Goal: Information Seeking & Learning: Learn about a topic

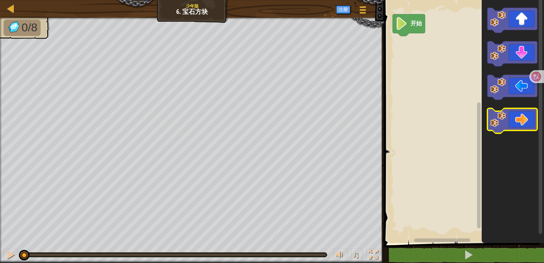
click at [501, 129] on icon "Blockly工作区" at bounding box center [512, 120] width 50 height 25
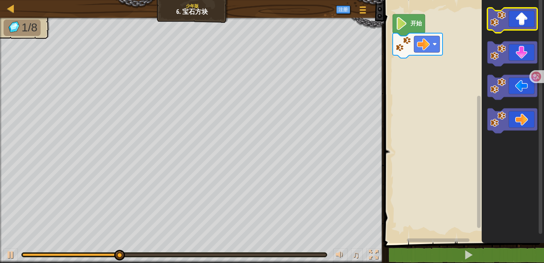
click at [493, 20] on image "Blockly工作区" at bounding box center [498, 19] width 16 height 16
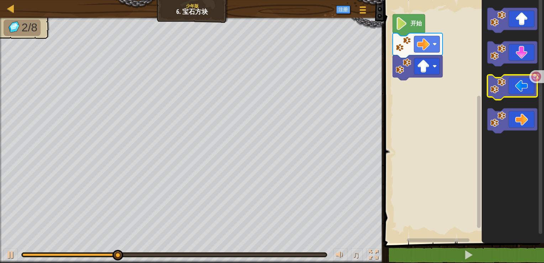
click at [501, 87] on image "Blockly工作区" at bounding box center [498, 86] width 16 height 16
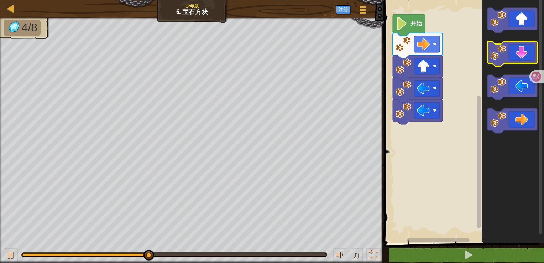
click at [497, 58] on image "Blockly工作区" at bounding box center [498, 52] width 16 height 16
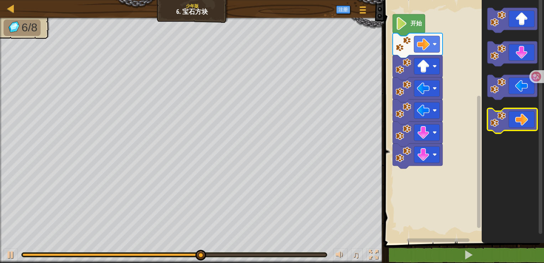
click at [515, 120] on icon "Blockly工作区" at bounding box center [512, 120] width 50 height 25
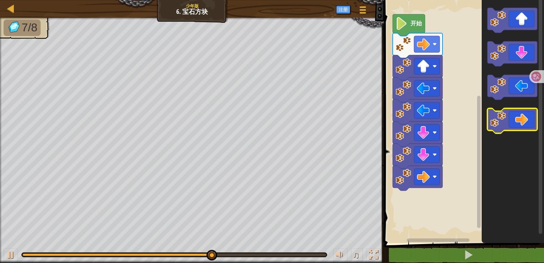
click at [515, 120] on icon "Blockly工作区" at bounding box center [512, 120] width 50 height 25
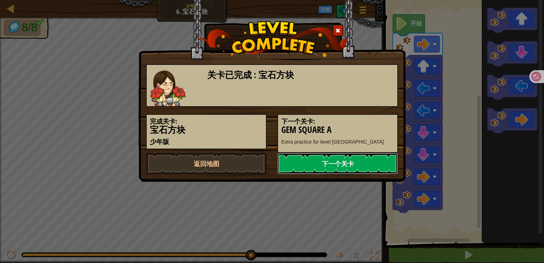
click at [293, 159] on link "下一个关卡" at bounding box center [337, 163] width 121 height 21
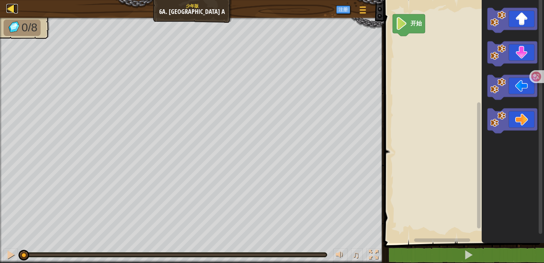
click at [14, 10] on div at bounding box center [10, 8] width 9 height 9
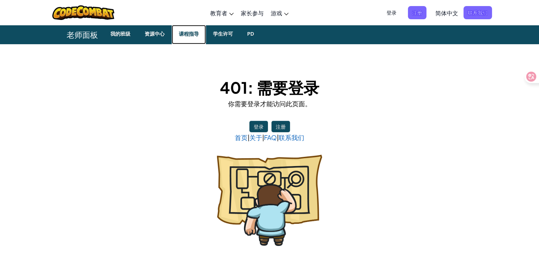
click at [179, 33] on small "课程指导" at bounding box center [189, 34] width 20 height 9
